Goal: Information Seeking & Learning: Learn about a topic

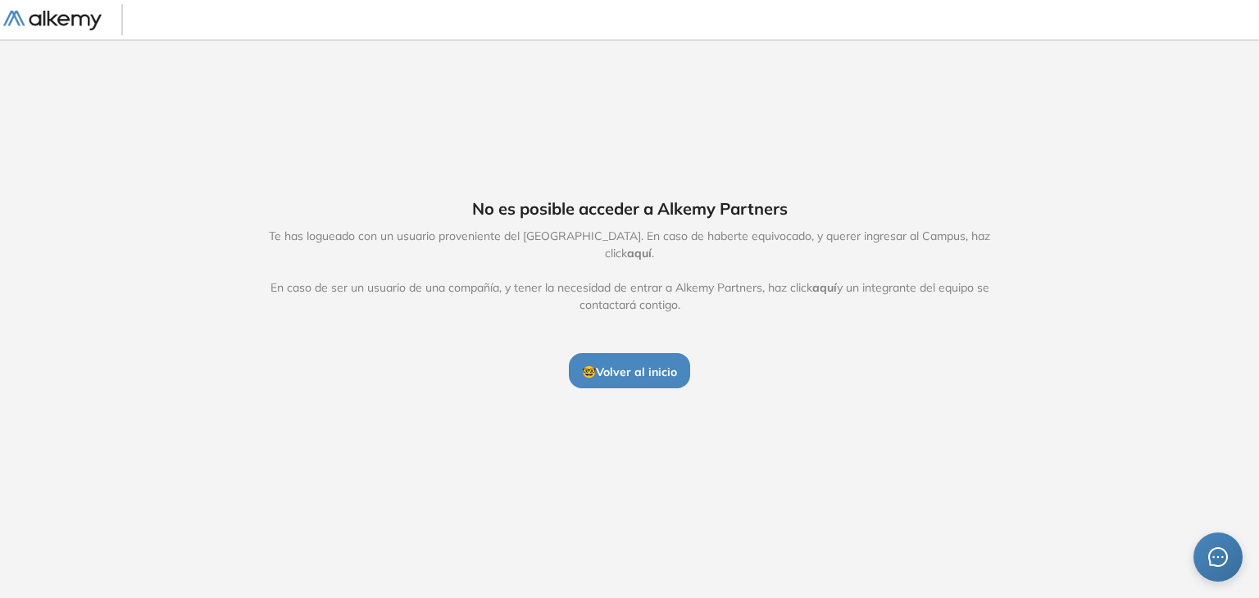
click at [60, 11] on img at bounding box center [52, 21] width 98 height 20
click at [113, 13] on link at bounding box center [62, 19] width 118 height 21
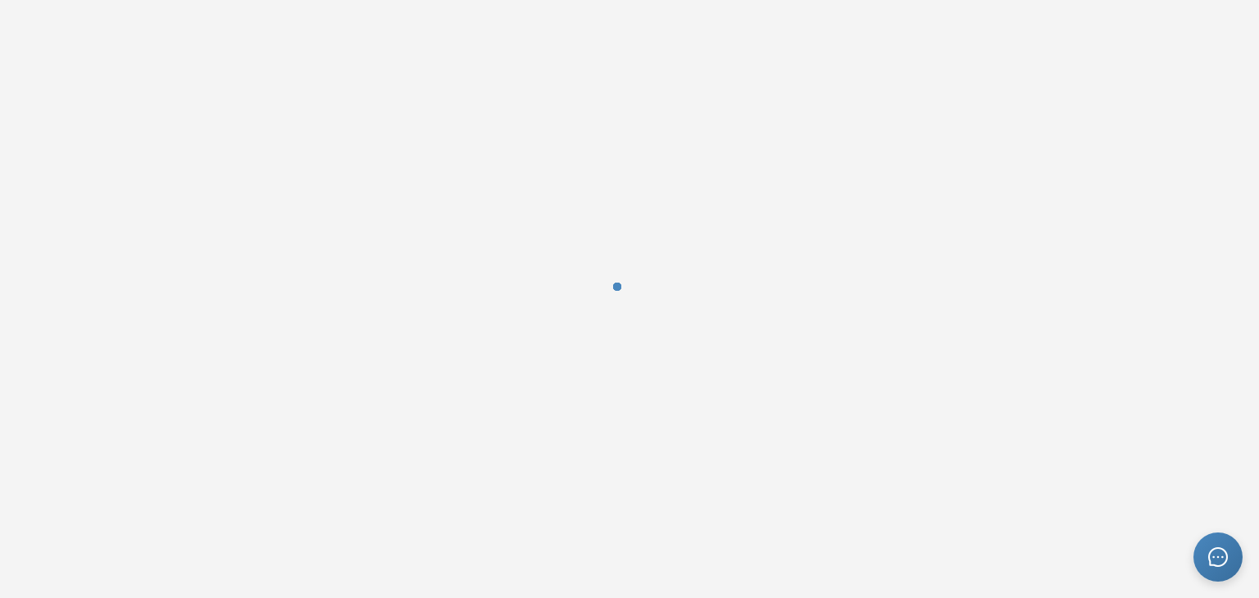
click at [98, 14] on div at bounding box center [629, 299] width 1259 height 598
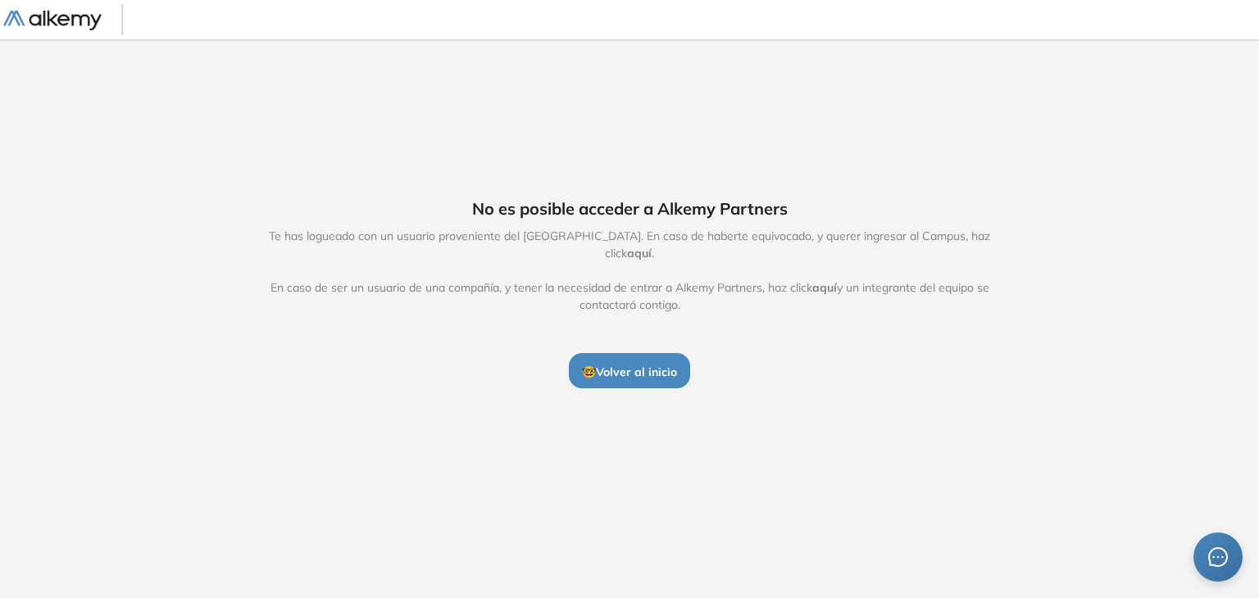
click at [776, 400] on div "No es posible acceder a Alkemy Partners Te has logueado con un usuario provenie…" at bounding box center [629, 292] width 1259 height 507
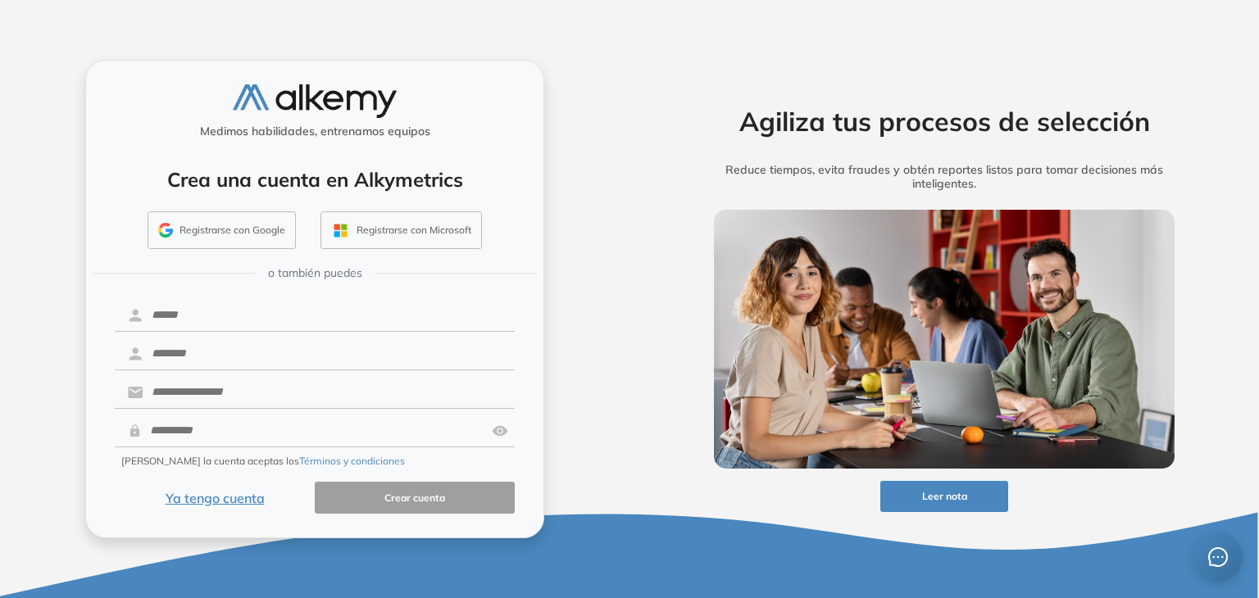
click at [239, 499] on button "Ya tengo cuenta" at bounding box center [215, 498] width 200 height 32
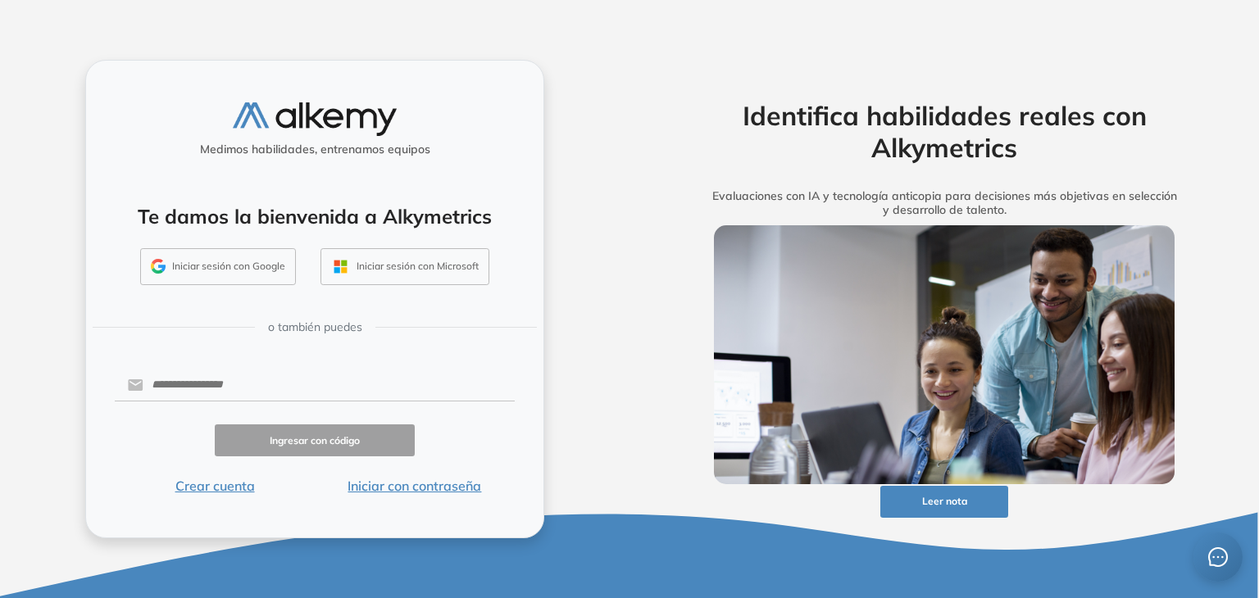
click at [423, 489] on button "Iniciar con contraseña" at bounding box center [415, 486] width 200 height 20
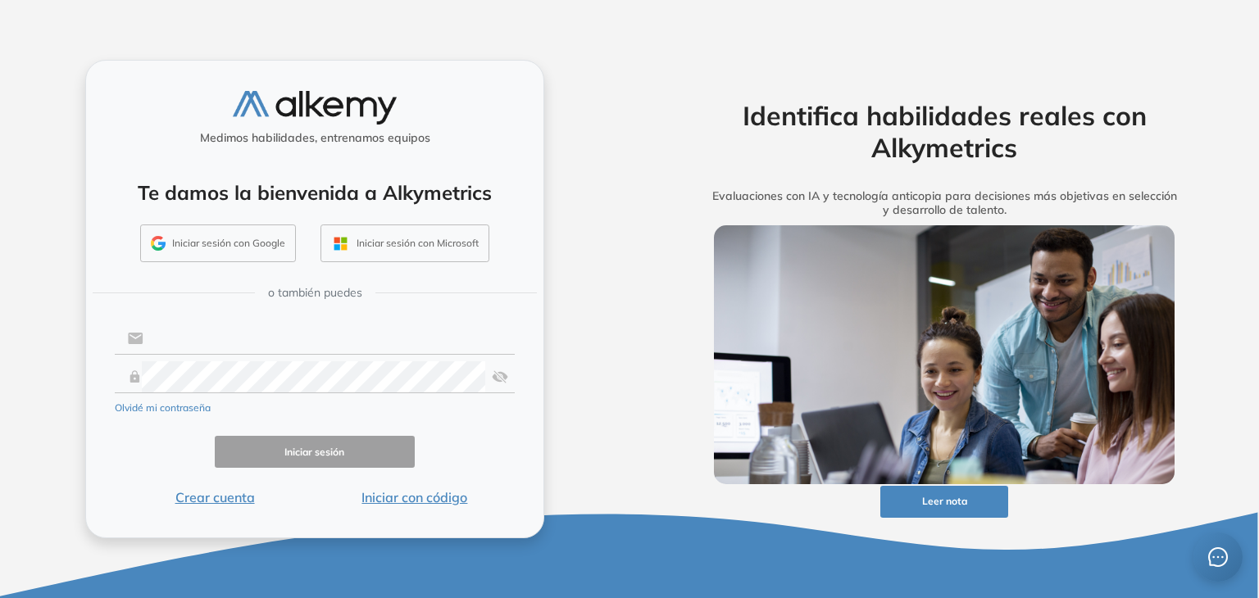
click at [266, 334] on input "text" at bounding box center [328, 338] width 371 height 31
type input "**********"
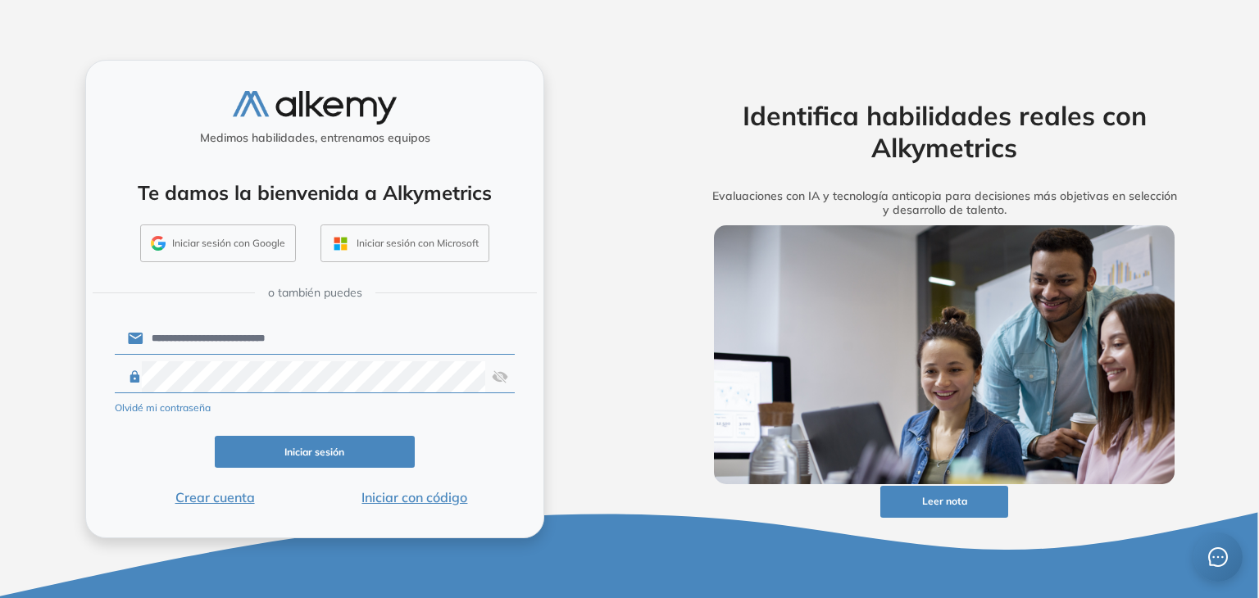
click at [348, 444] on button "Iniciar sesión" at bounding box center [315, 452] width 200 height 32
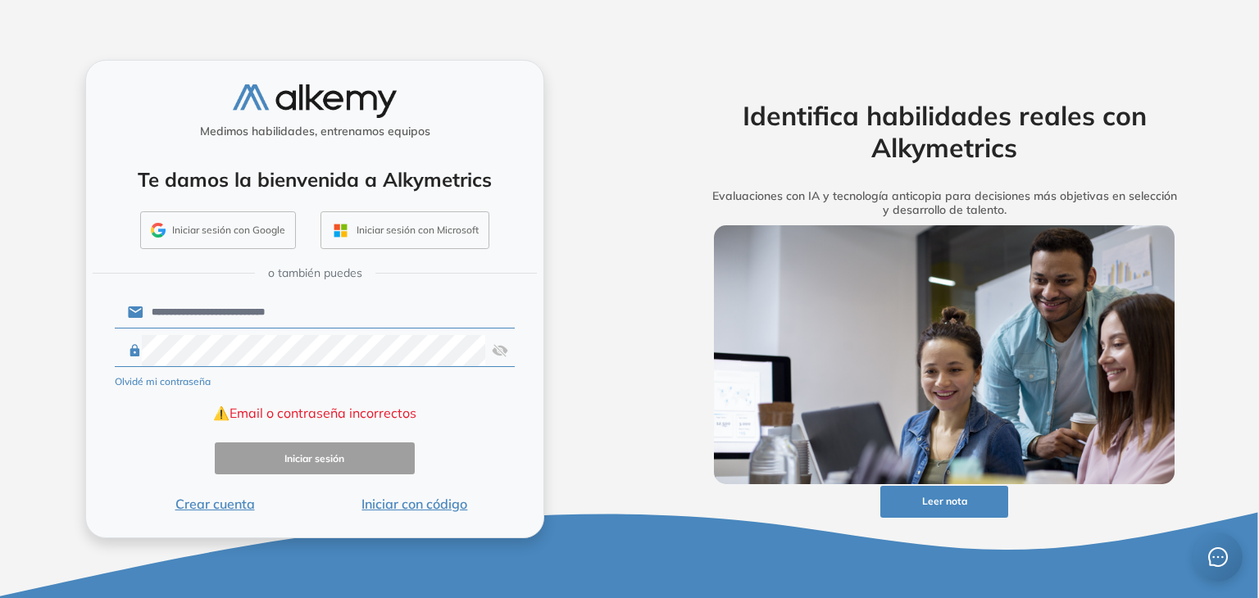
click at [485, 305] on input "**********" at bounding box center [328, 312] width 371 height 31
click at [0, 598] on com-1password-button at bounding box center [0, 598] width 0 height 0
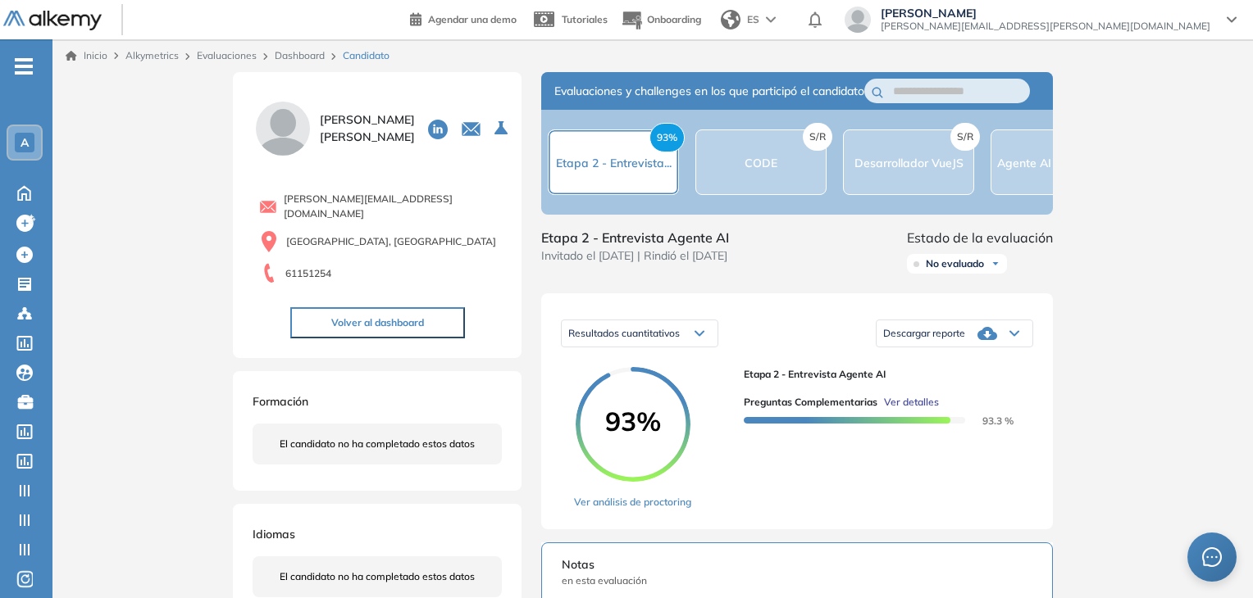
click at [897, 410] on span "Ver detalles" at bounding box center [911, 402] width 55 height 15
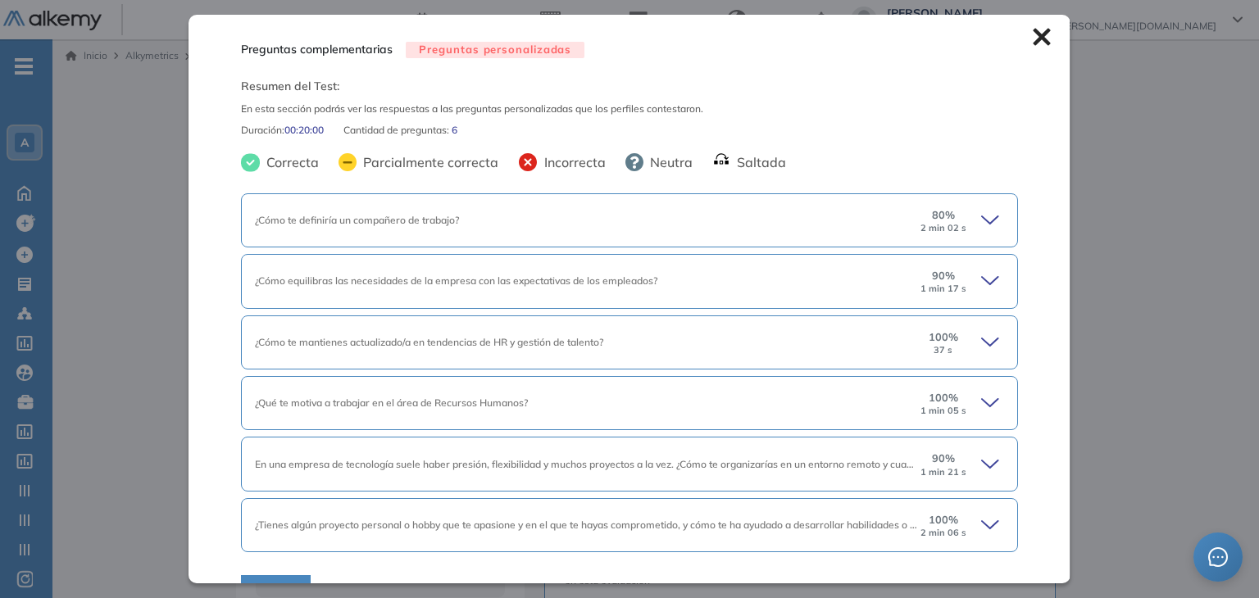
click at [503, 227] on div "¿Cómo te definiría un compañero de trabajo?" at bounding box center [586, 220] width 663 height 15
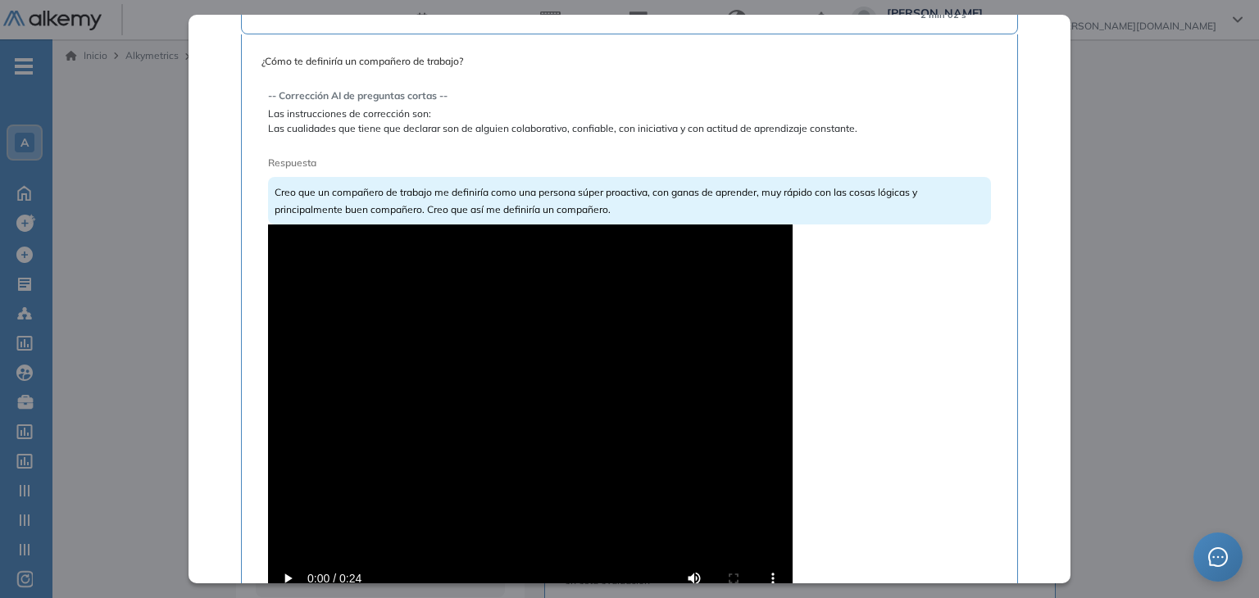
scroll to position [492, 0]
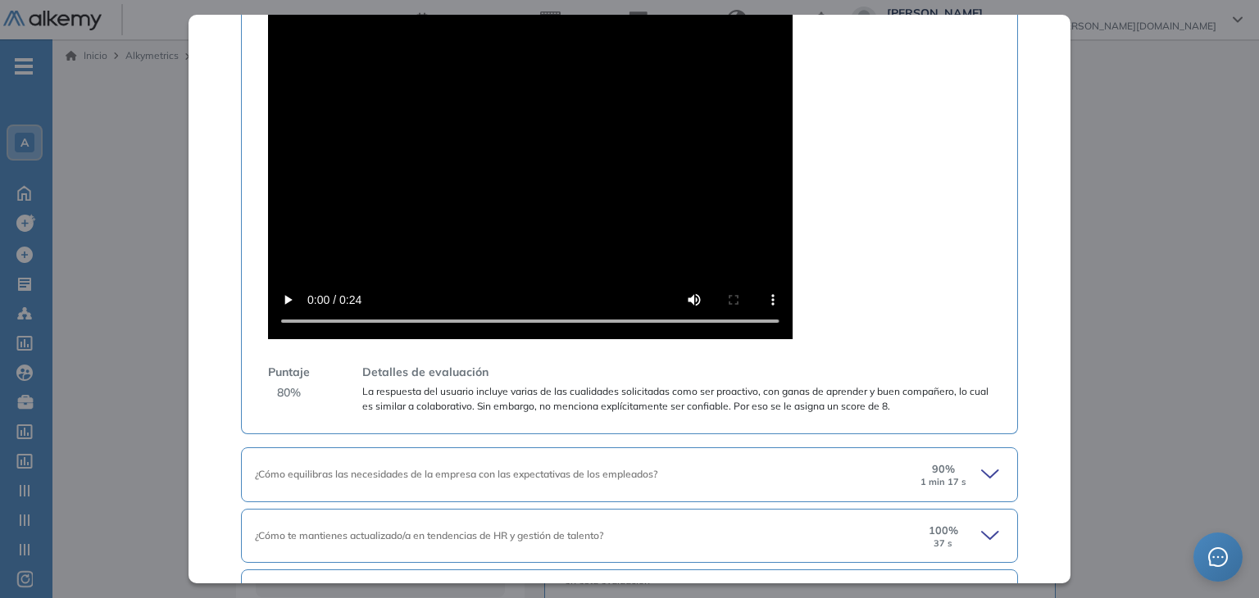
click at [369, 221] on video at bounding box center [530, 142] width 525 height 393
click at [461, 464] on div "¿Cómo equilibras las necesidades de la empresa con las expectativas de los empl…" at bounding box center [629, 475] width 776 height 54
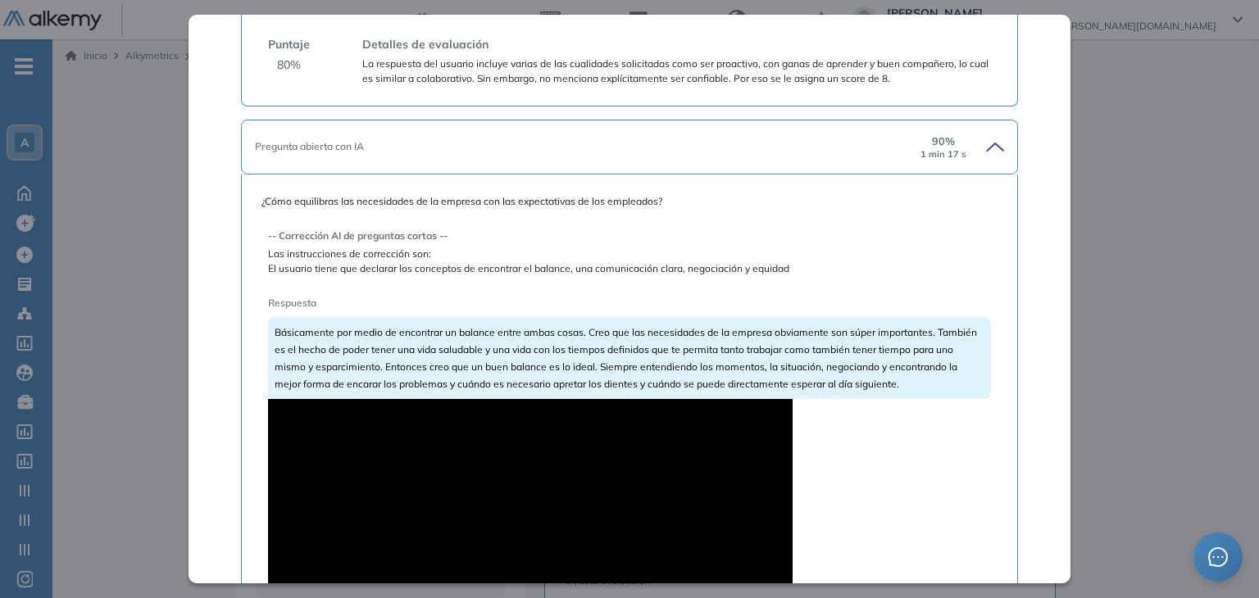
click at [407, 393] on div "Básicamente por medio de encontrar un balance entre ambas cosas. Creo que las n…" at bounding box center [629, 358] width 722 height 82
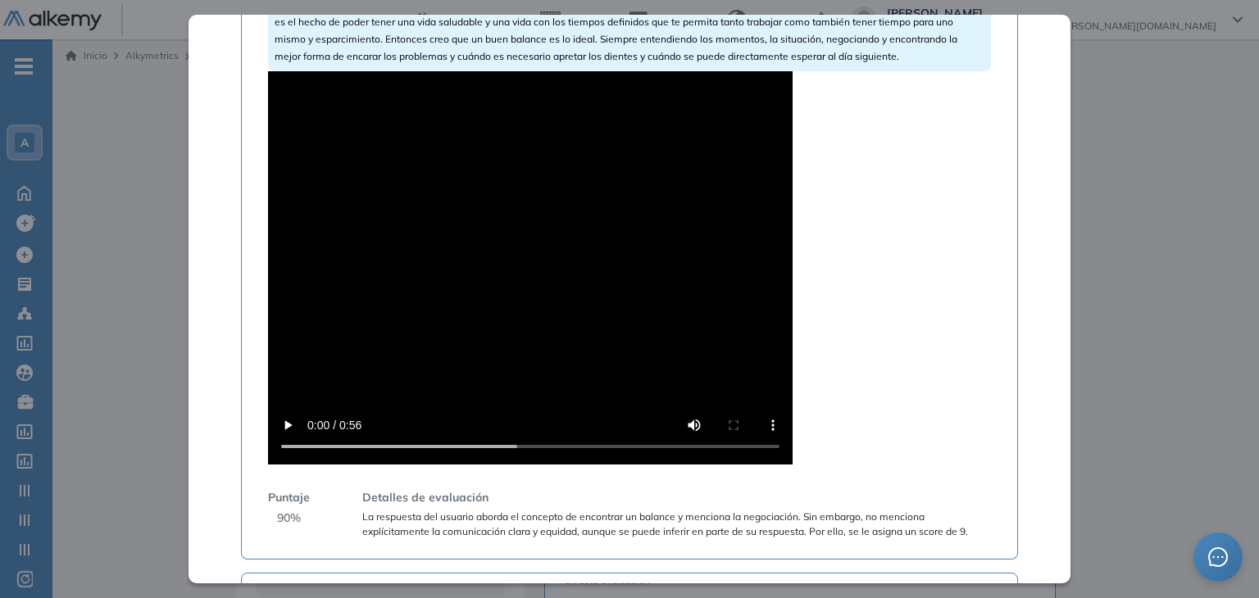
click at [405, 288] on video at bounding box center [530, 267] width 525 height 393
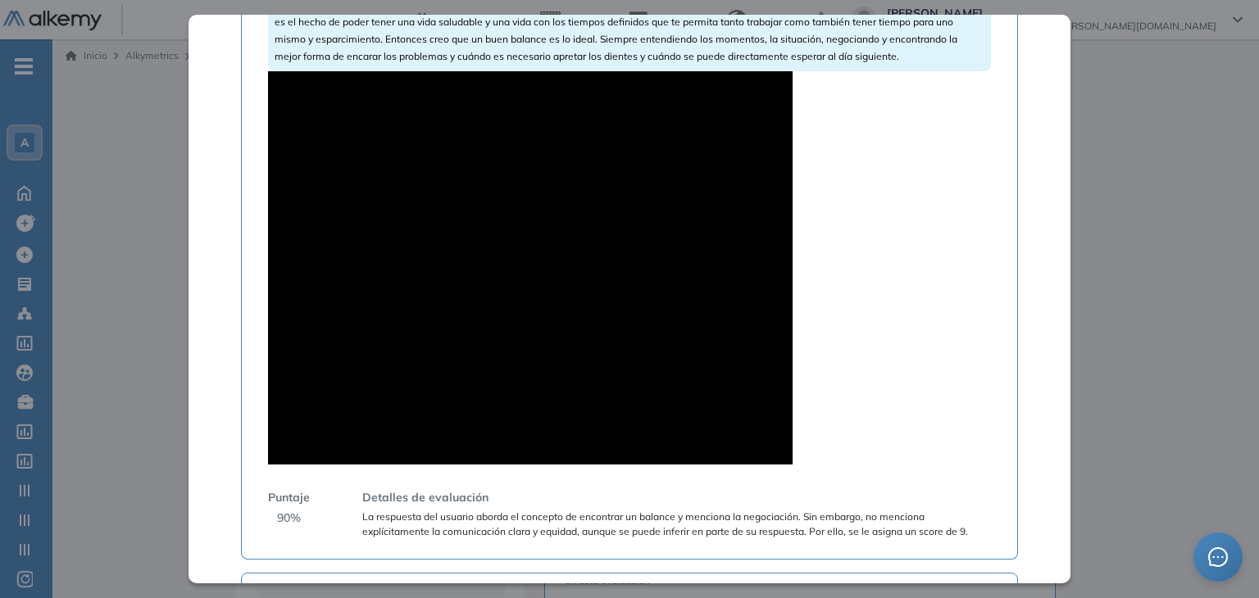
click at [440, 358] on video at bounding box center [530, 267] width 525 height 393
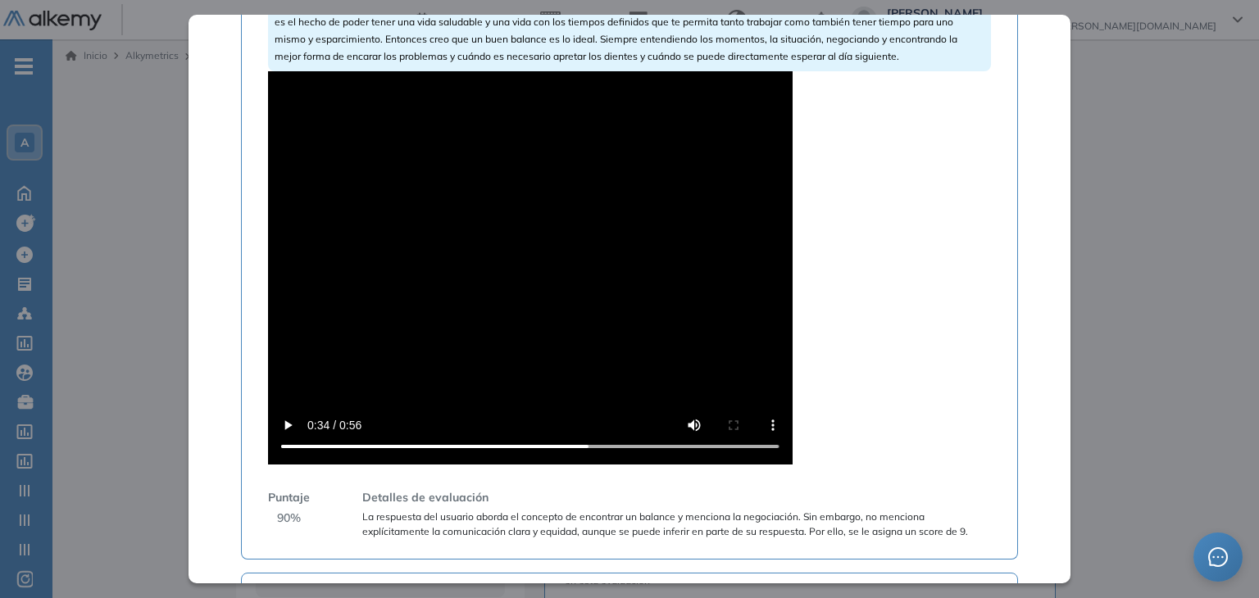
scroll to position [1440, 0]
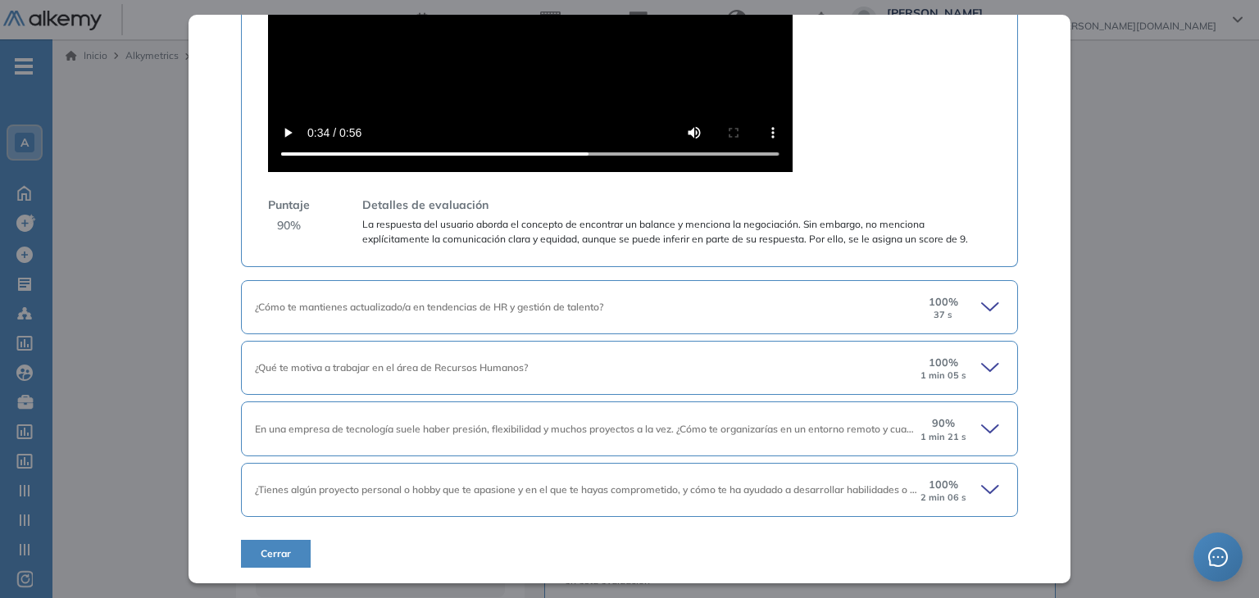
click at [462, 316] on div "¿Cómo te mantienes actualizado/a en tendencias de HR y gestión [PERSON_NAME]? 1…" at bounding box center [629, 307] width 776 height 54
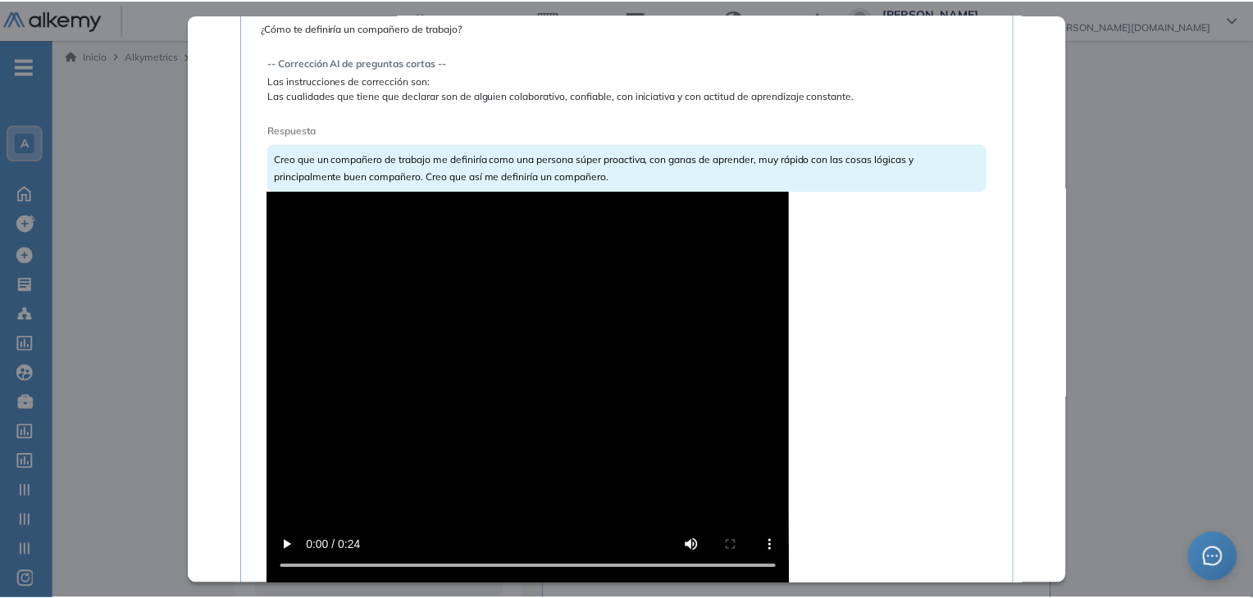
scroll to position [0, 0]
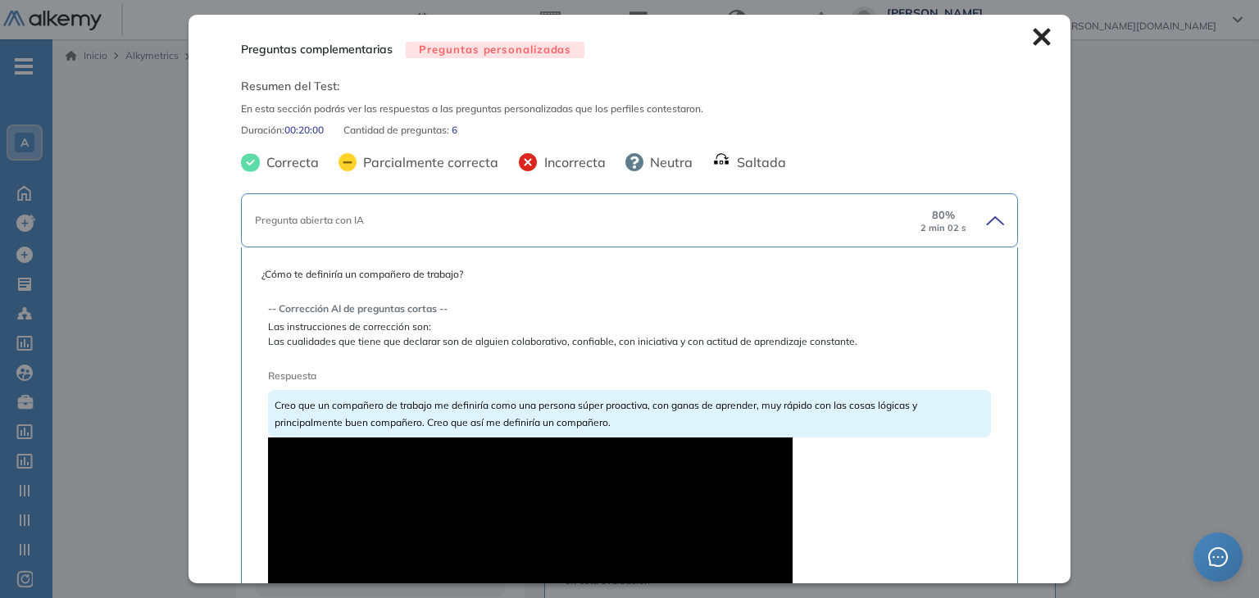
click at [1033, 33] on icon at bounding box center [1041, 37] width 17 height 17
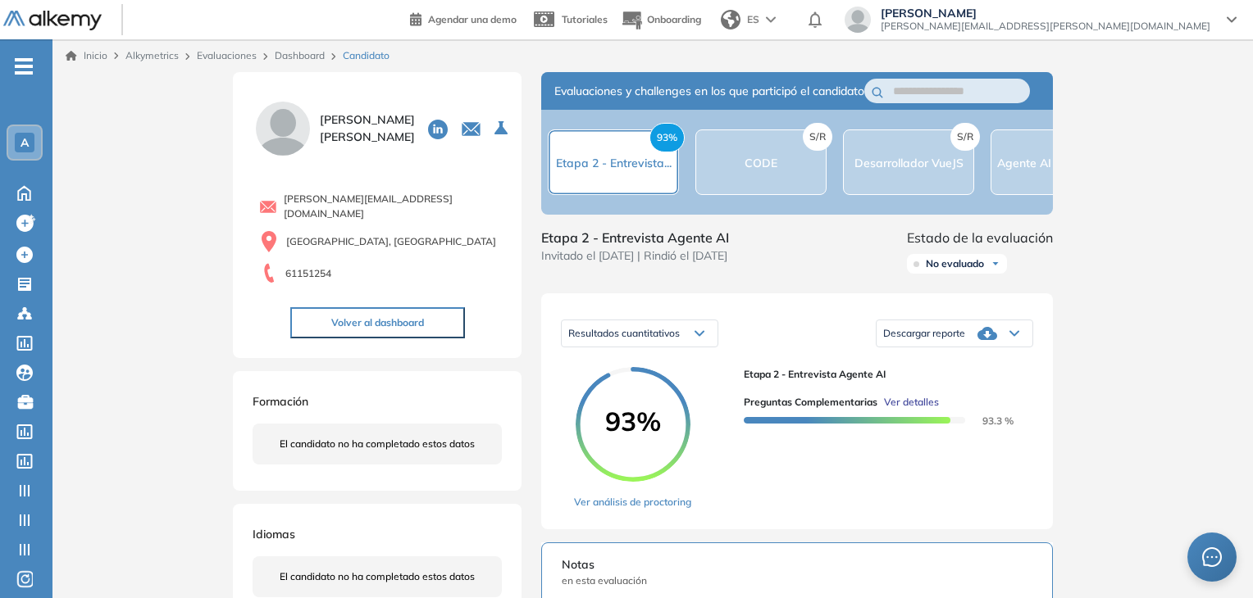
click at [847, 509] on div "Etapa 2 - Entrevista Agente AI Preguntas complementarias Ver detalles 93.3 %" at bounding box center [882, 438] width 276 height 143
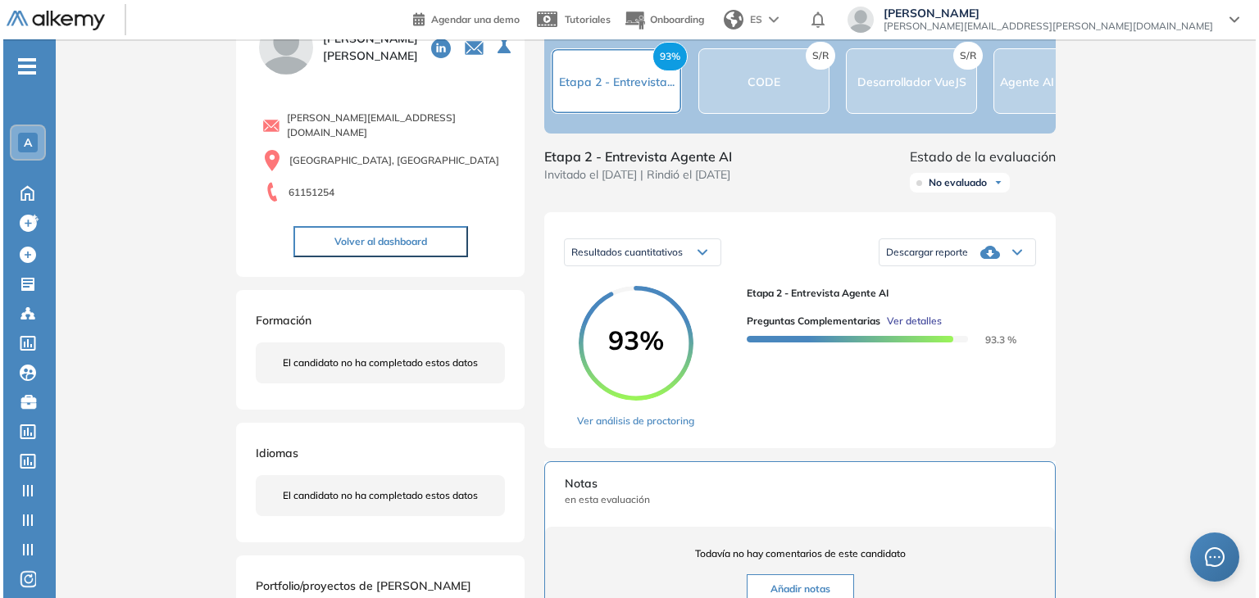
scroll to position [164, 0]
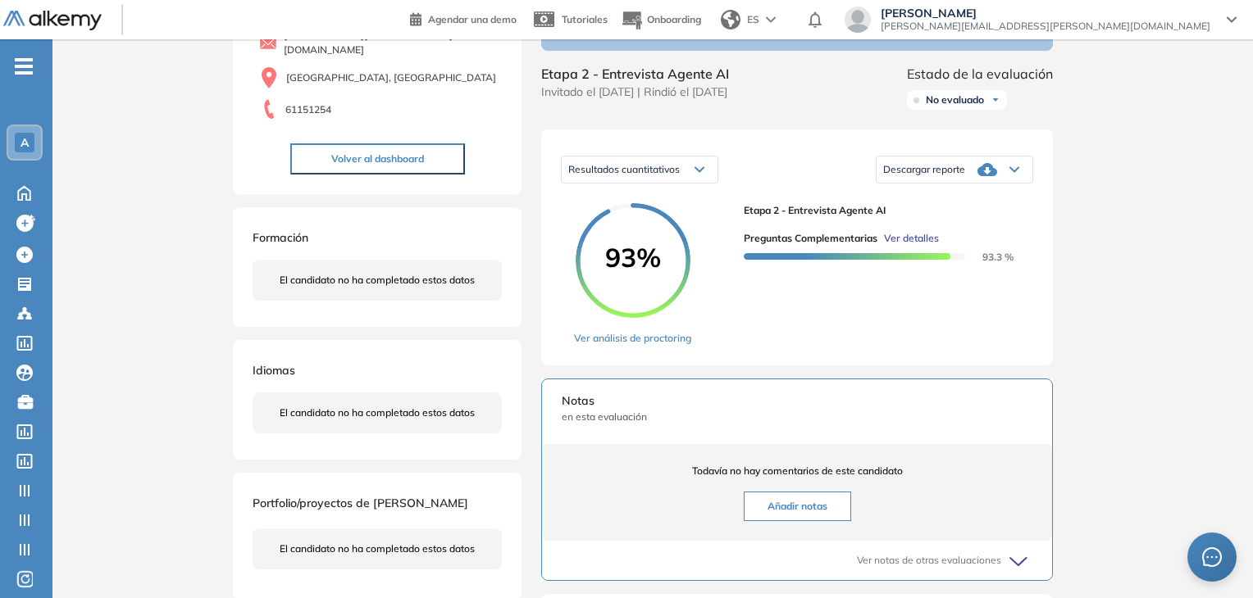
click at [919, 246] on span "Ver detalles" at bounding box center [911, 238] width 55 height 15
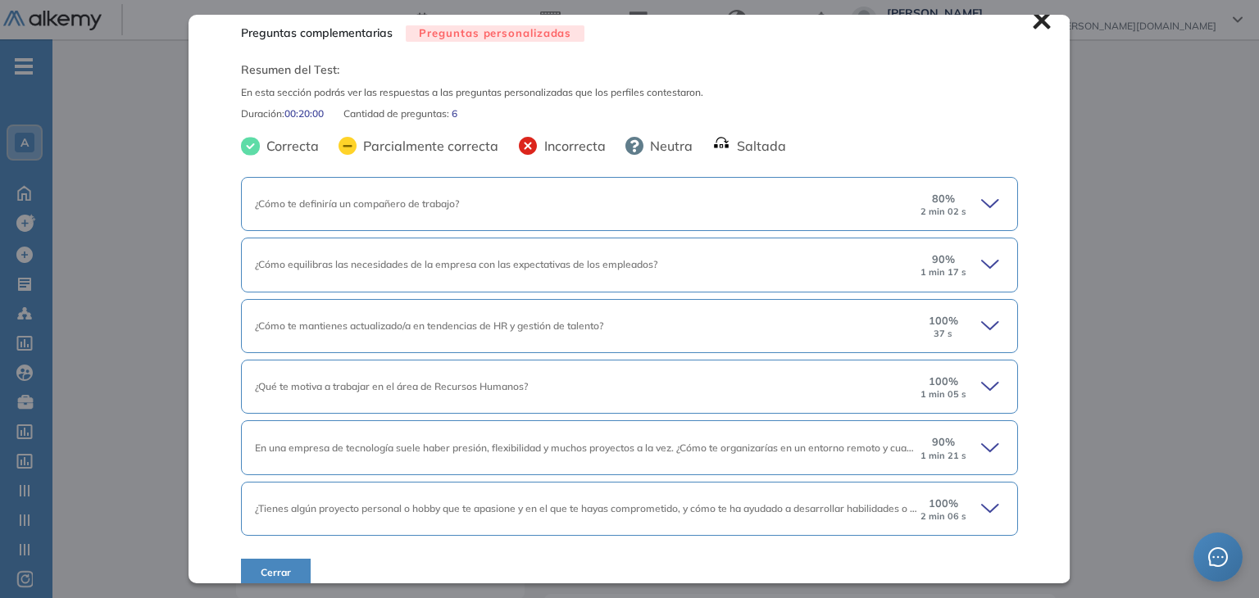
scroll to position [34, 0]
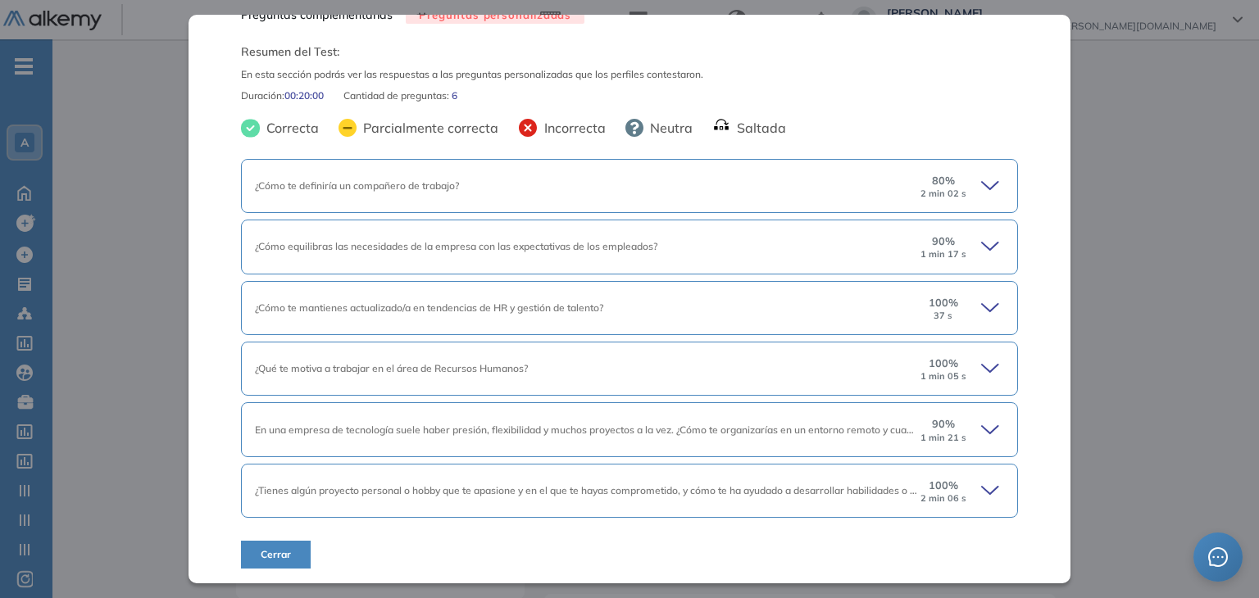
click at [692, 365] on div "¿Qué te motiva a trabajar en el área de Recursos Humanos?" at bounding box center [586, 369] width 663 height 15
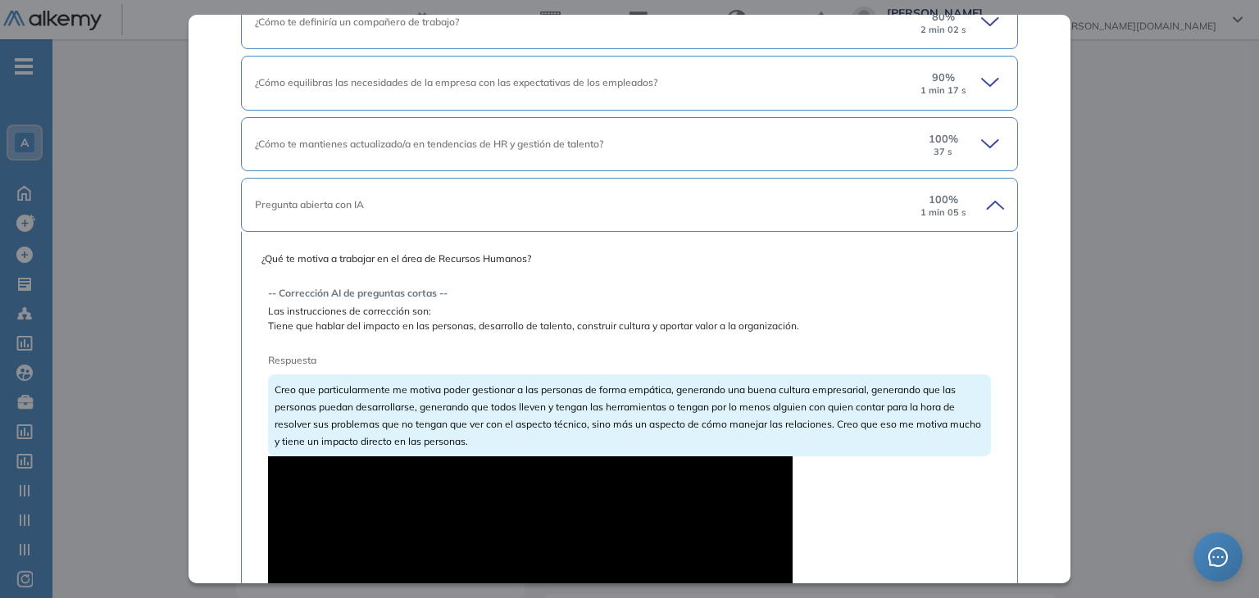
click at [542, 210] on div "Pregunta abierta con IA" at bounding box center [586, 205] width 663 height 15
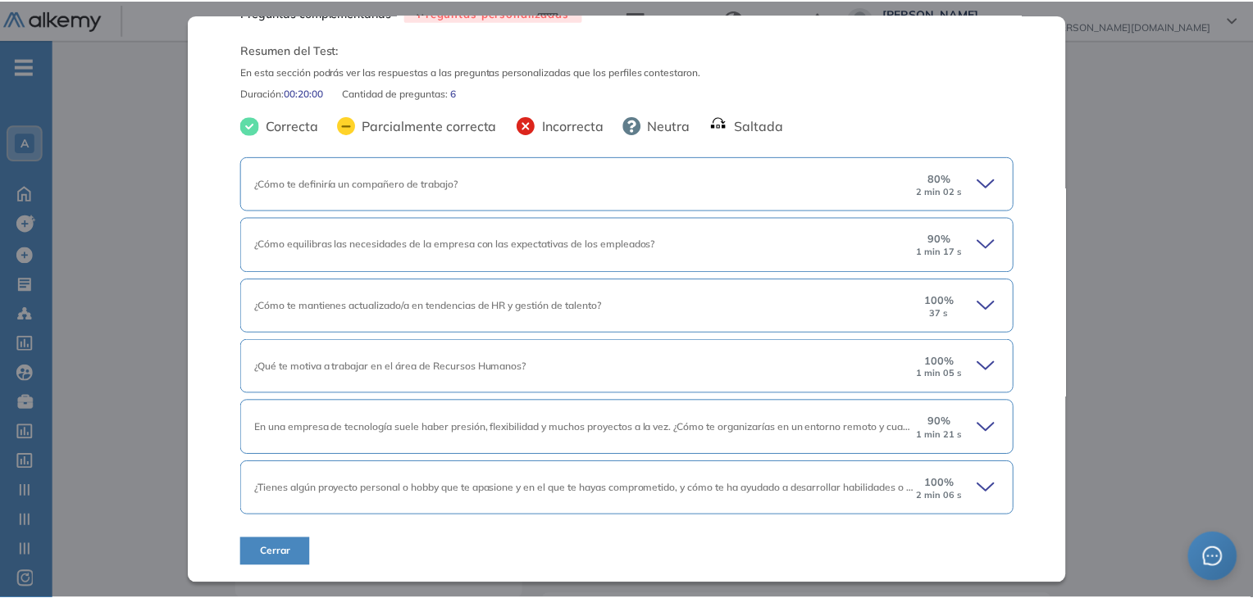
scroll to position [0, 0]
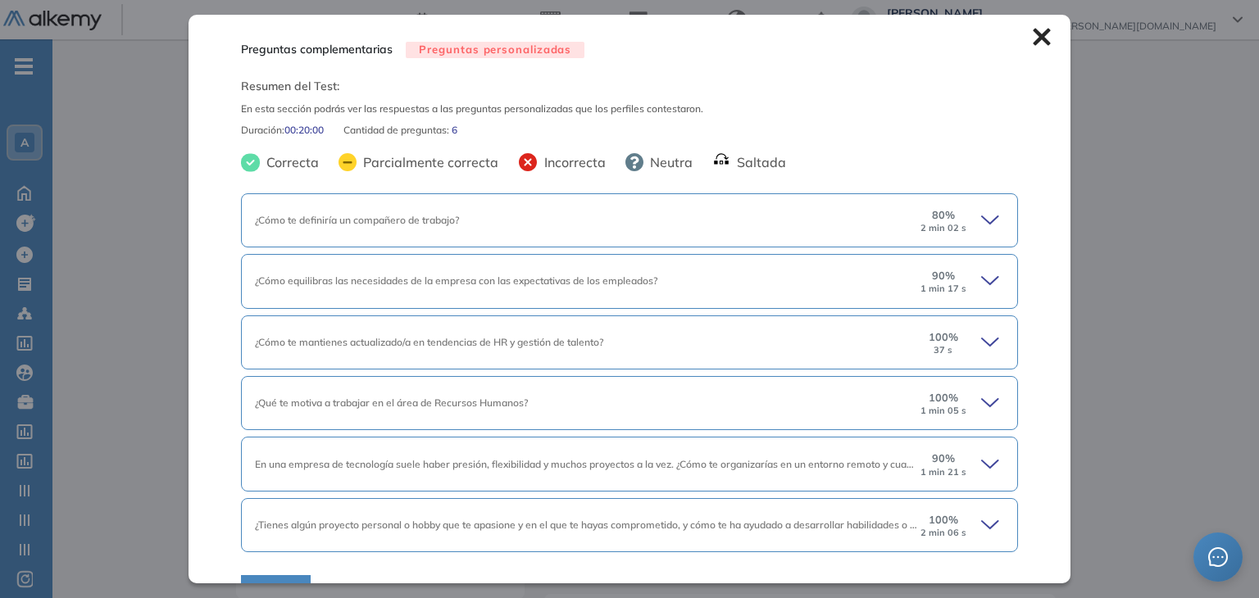
click at [714, 207] on div "¿Cómo te definiría un compañero de trabajo? 80 % 2 min 02 s" at bounding box center [629, 220] width 776 height 54
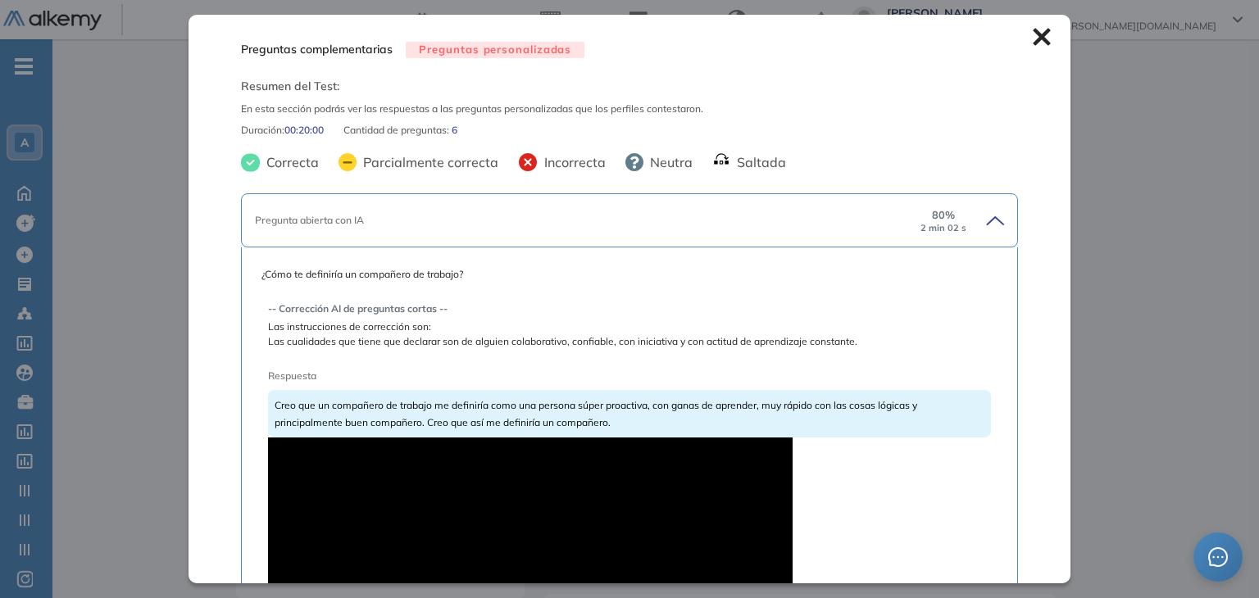
click at [638, 219] on div "Pregunta abierta con IA" at bounding box center [586, 220] width 663 height 15
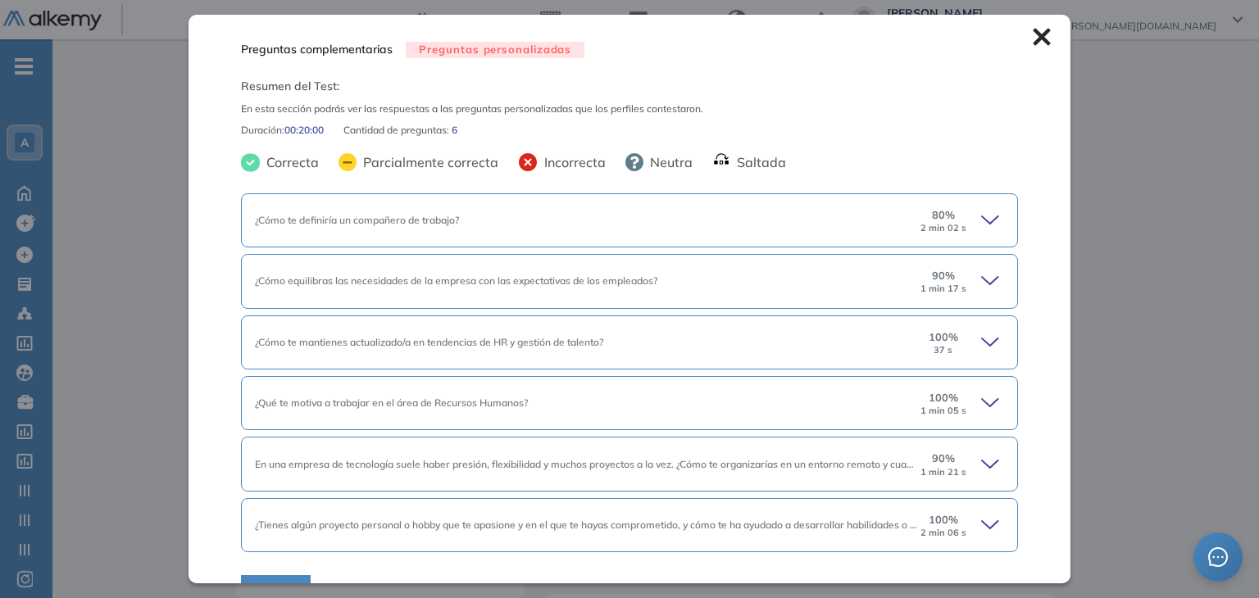
click at [621, 271] on div "¿Cómo equilibras las necesidades de la empresa con las expectativas de los empl…" at bounding box center [629, 281] width 776 height 54
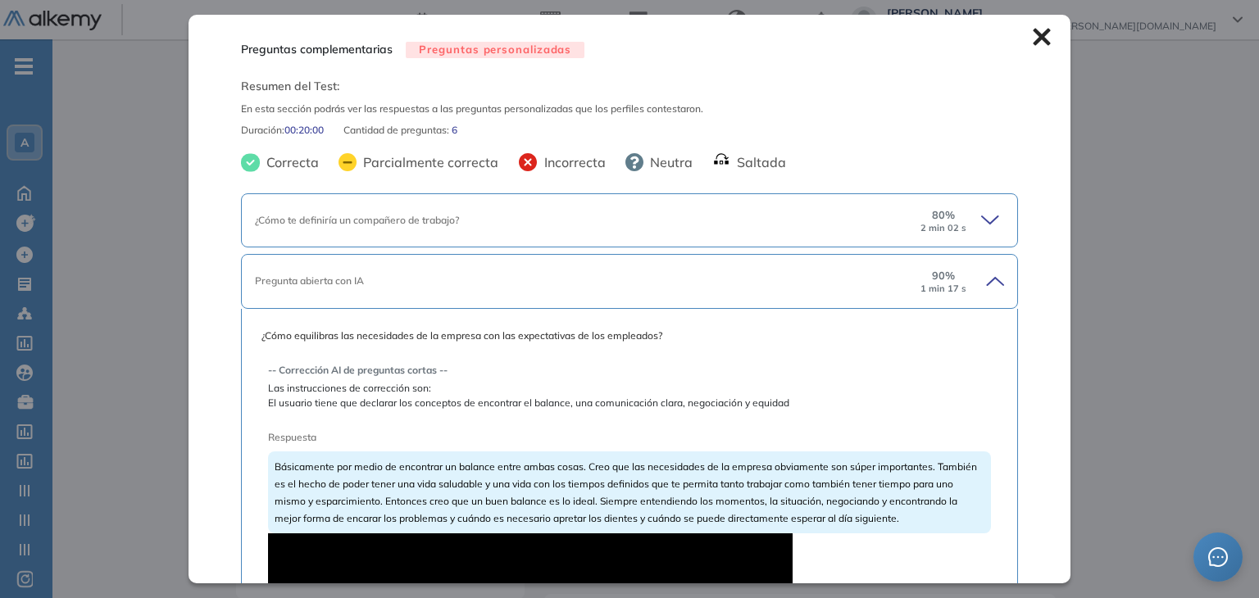
click at [571, 284] on div "Pregunta abierta con IA" at bounding box center [586, 281] width 663 height 15
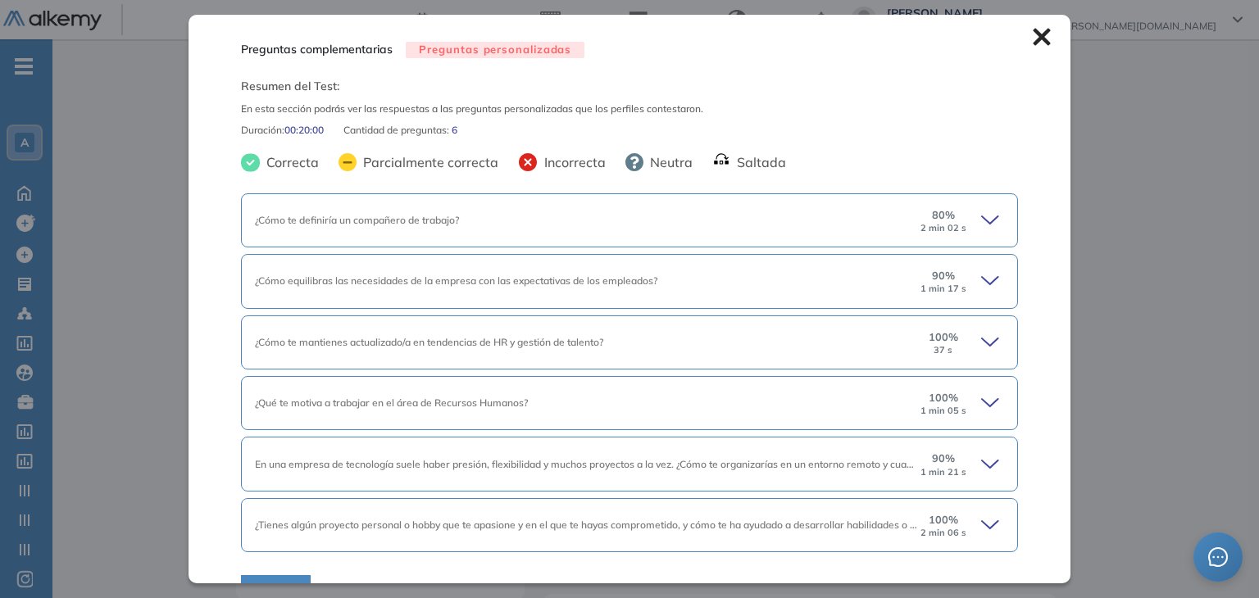
click at [1036, 40] on icon at bounding box center [1042, 37] width 18 height 18
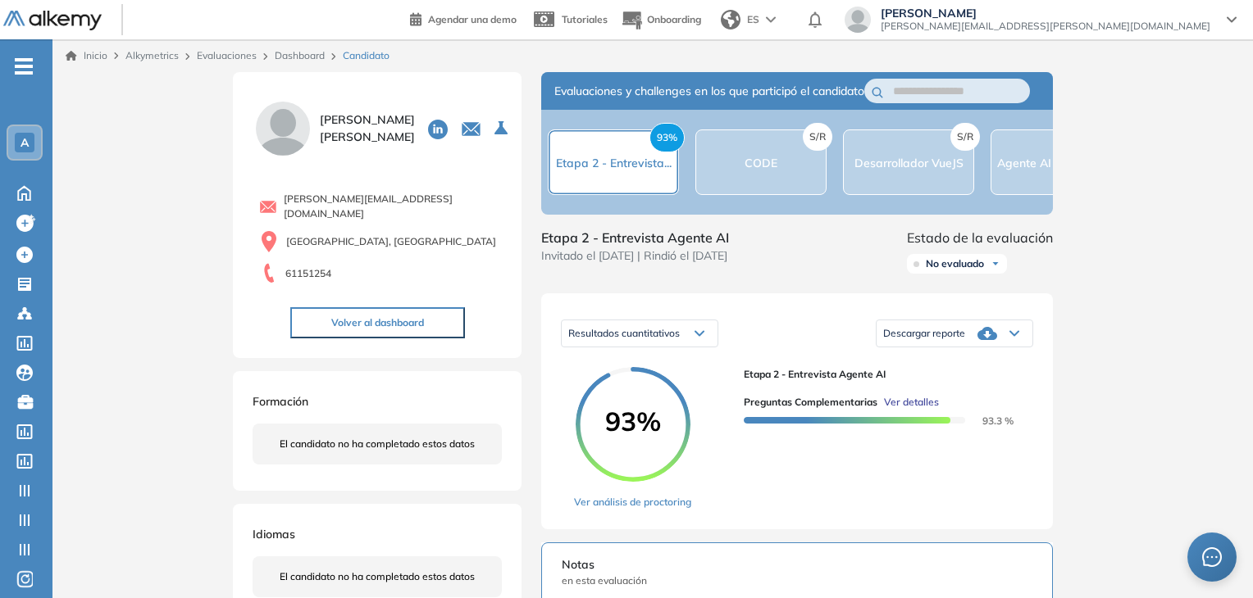
click at [921, 410] on span "Ver detalles" at bounding box center [911, 402] width 55 height 15
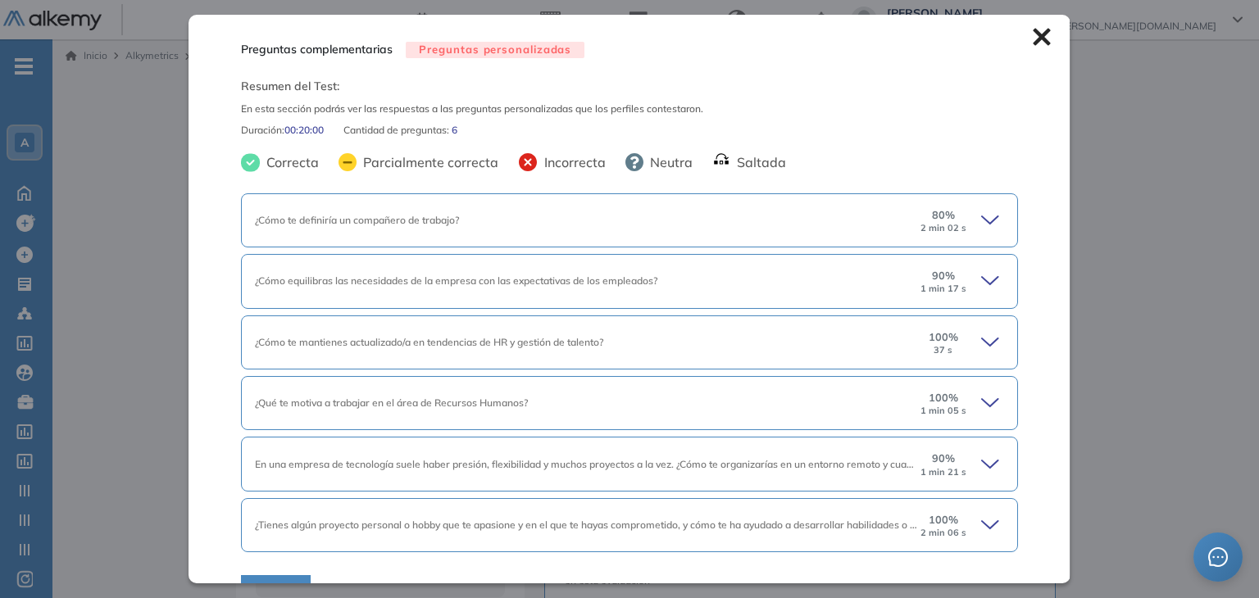
click at [1033, 31] on icon at bounding box center [1042, 37] width 18 height 18
